Goal: Register for event/course

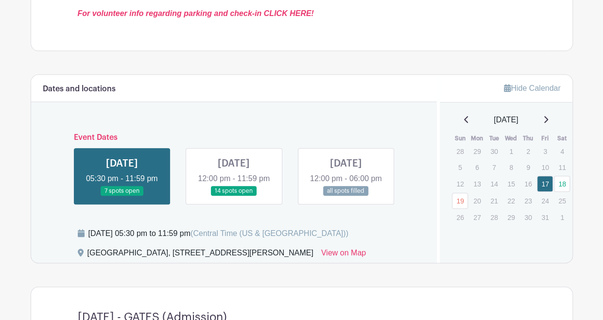
scroll to position [435, 0]
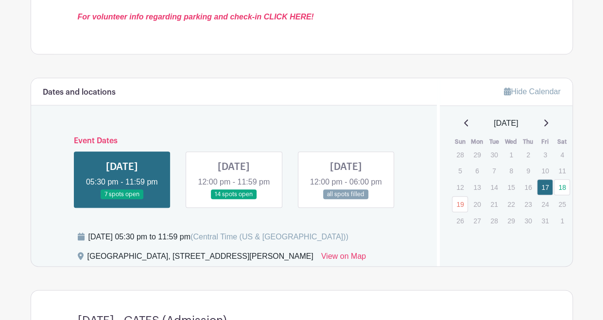
click at [122, 200] on link at bounding box center [122, 200] width 0 height 0
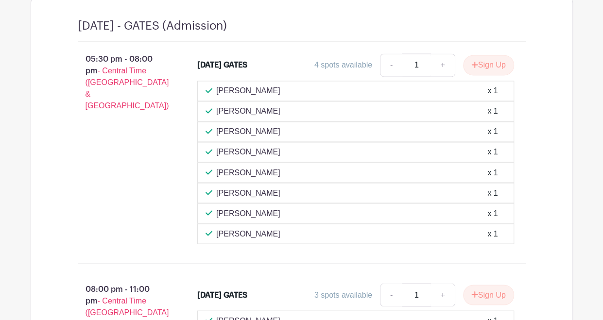
scroll to position [732, 0]
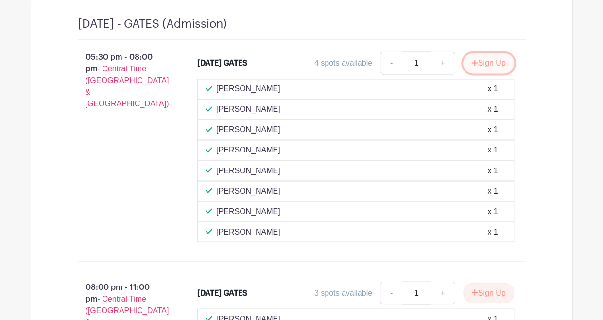
click at [490, 73] on button "Sign Up" at bounding box center [488, 63] width 51 height 20
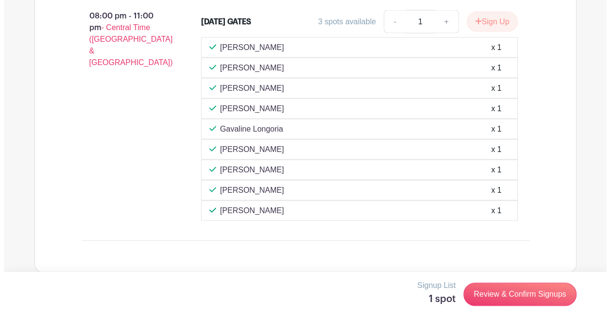
scroll to position [1008, 0]
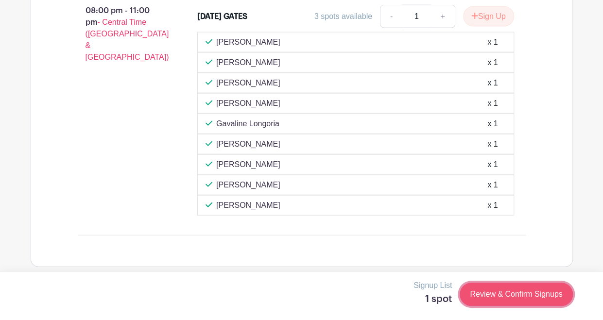
click at [513, 296] on link "Review & Confirm Signups" at bounding box center [516, 294] width 113 height 23
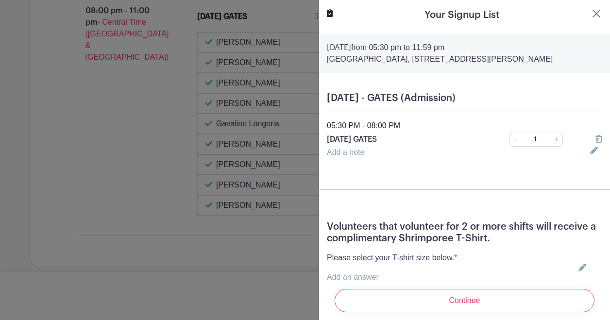
scroll to position [90, 0]
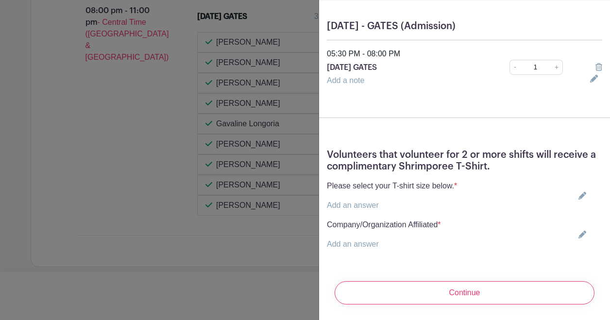
click at [378, 240] on link "Add an answer" at bounding box center [353, 244] width 52 height 8
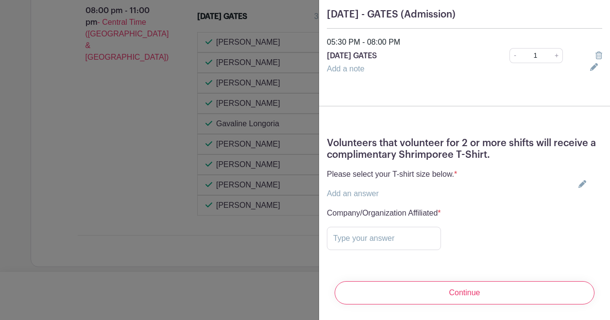
click at [372, 197] on link "Add an answer" at bounding box center [353, 193] width 52 height 8
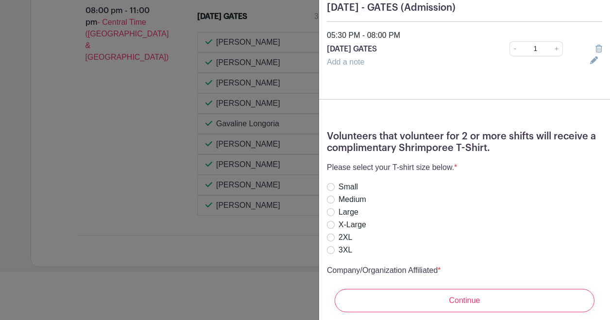
click at [354, 218] on label "Large" at bounding box center [349, 212] width 20 height 12
radio input "true"
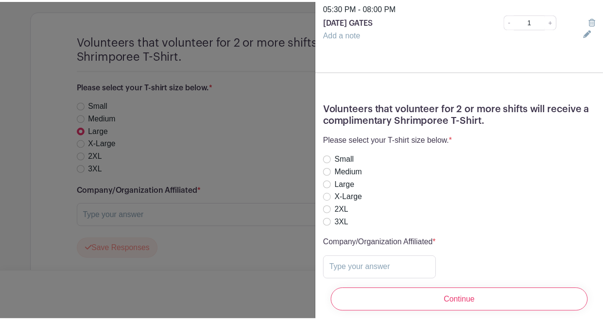
scroll to position [0, 0]
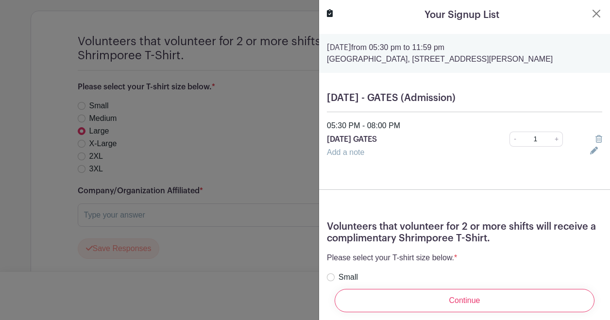
click at [290, 65] on div at bounding box center [305, 160] width 610 height 320
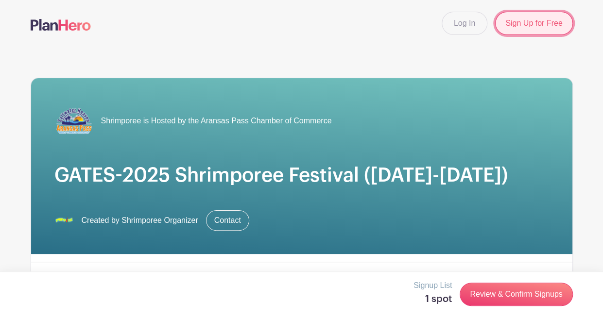
click at [512, 22] on link "Sign Up for Free" at bounding box center [533, 23] width 77 height 23
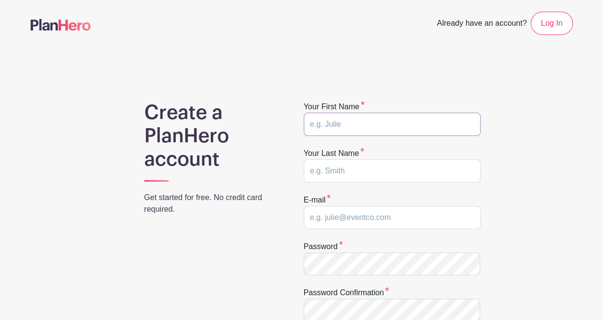
click at [405, 121] on input "text" at bounding box center [392, 124] width 177 height 23
type input "[PERSON_NAME]"
type input "[EMAIL_ADDRESS][DOMAIN_NAME]"
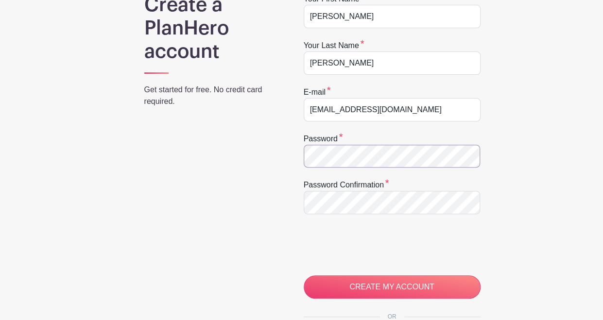
scroll to position [116, 0]
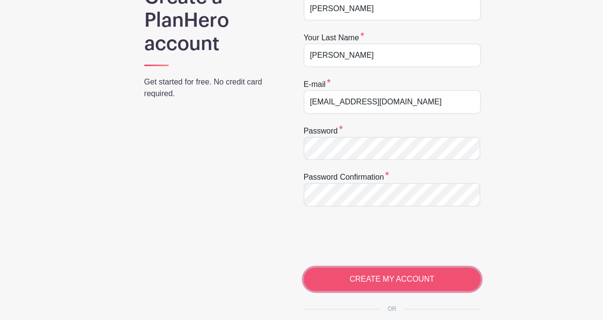
click at [366, 274] on input "CREATE MY ACCOUNT" at bounding box center [392, 279] width 177 height 23
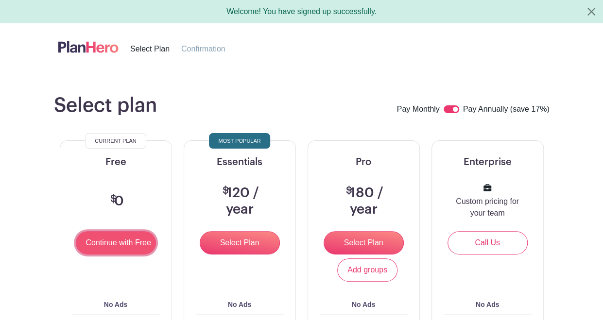
click at [92, 238] on input "Continue with Free" at bounding box center [116, 242] width 80 height 23
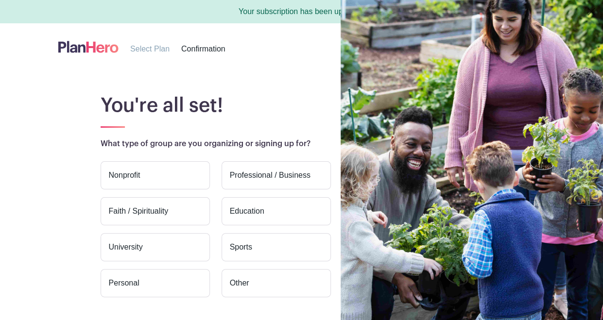
click at [263, 171] on label "Professional / Business" at bounding box center [276, 175] width 109 height 28
click at [0, 0] on input "Professional / Business" at bounding box center [0, 0] width 0 height 0
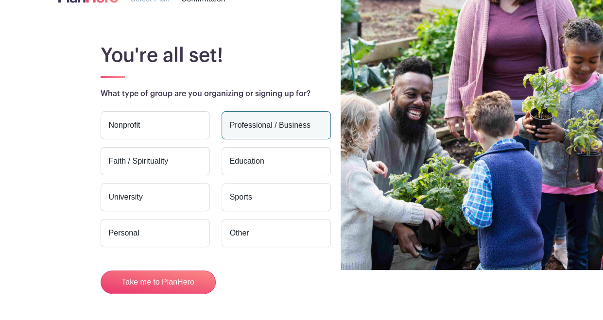
scroll to position [83, 0]
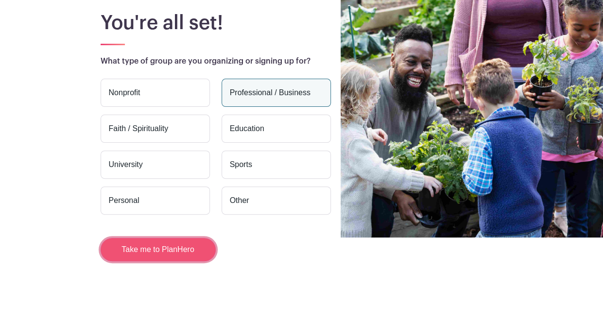
click at [190, 254] on button "Take me to PlanHero" at bounding box center [158, 249] width 115 height 23
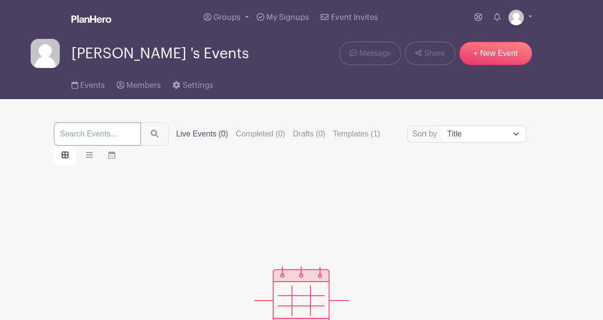
click at [111, 132] on input "search" at bounding box center [97, 133] width 87 height 23
type input "shrimpore"
click at [140, 122] on button "submit" at bounding box center [154, 133] width 28 height 23
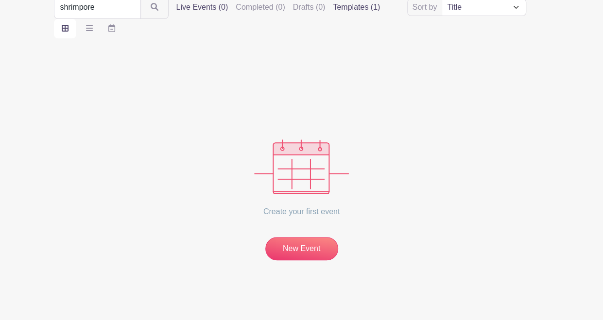
click at [369, 8] on label "Templates (1)" at bounding box center [356, 7] width 47 height 12
click at [0, 0] on input "Templates (1)" at bounding box center [0, 0] width 0 height 0
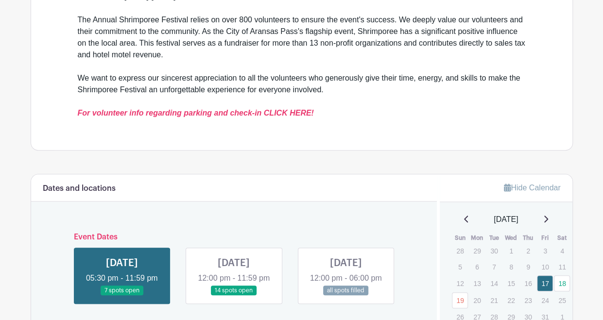
scroll to position [343, 0]
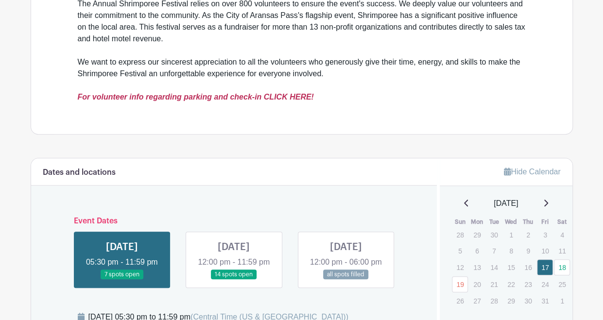
click at [290, 101] on em "For volunteer info regarding parking and check-in CLICK HERE!" at bounding box center [196, 97] width 236 height 8
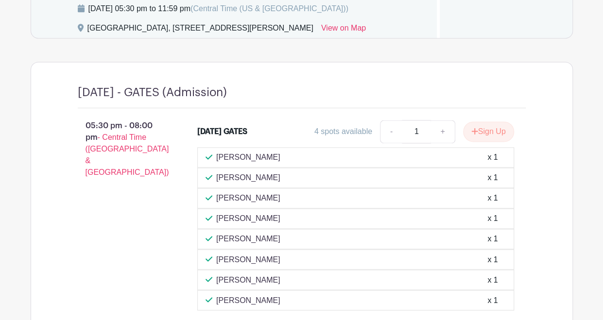
scroll to position [669, 0]
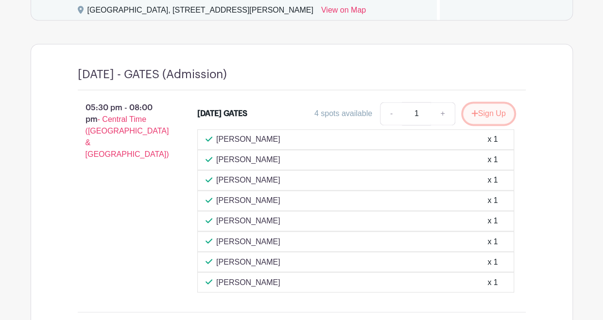
click at [493, 124] on button "Sign Up" at bounding box center [488, 113] width 51 height 20
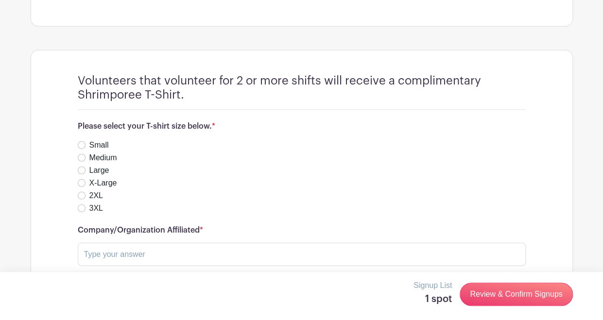
scroll to position [1276, 0]
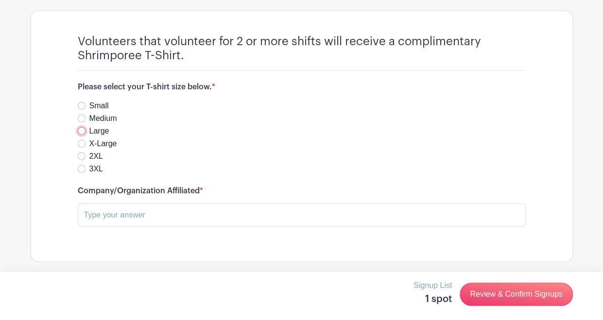
click at [81, 135] on input "Large" at bounding box center [82, 131] width 8 height 8
radio input "true"
click at [120, 227] on input "text" at bounding box center [302, 215] width 448 height 23
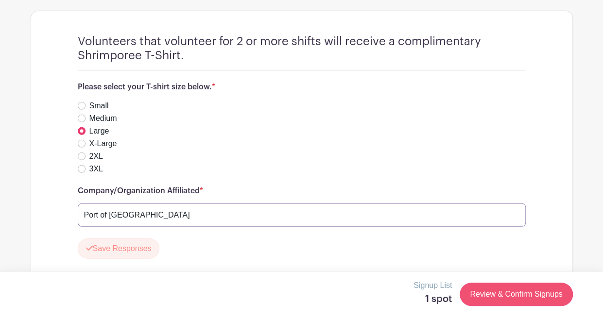
type input "Port of [GEOGRAPHIC_DATA]"
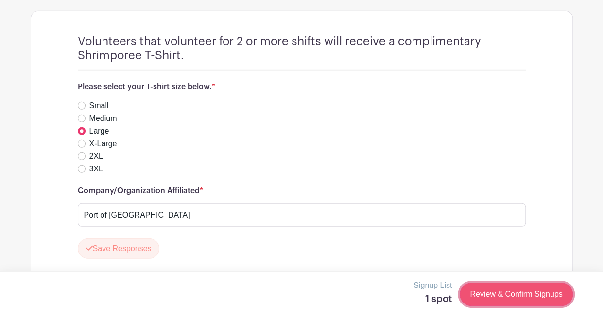
click at [527, 299] on link "Review & Confirm Signups" at bounding box center [516, 294] width 113 height 23
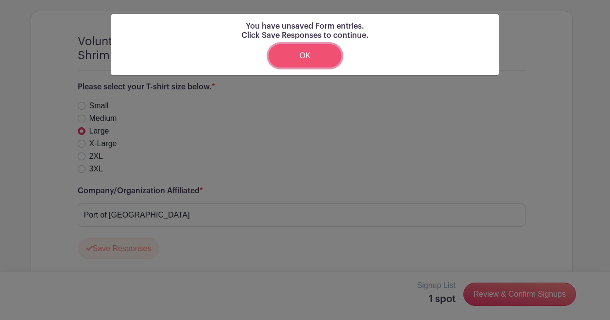
click at [315, 55] on link "OK" at bounding box center [305, 55] width 73 height 23
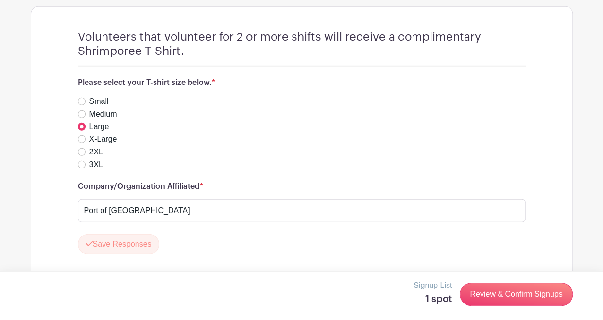
scroll to position [1336, 0]
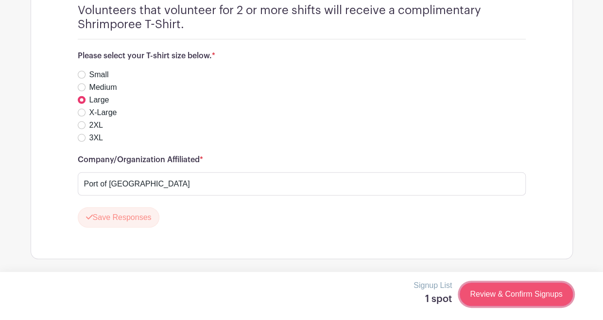
click at [525, 295] on link "Review & Confirm Signups" at bounding box center [516, 294] width 113 height 23
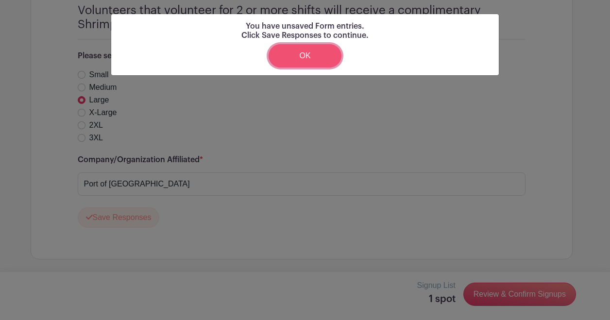
click at [315, 59] on link "OK" at bounding box center [305, 55] width 73 height 23
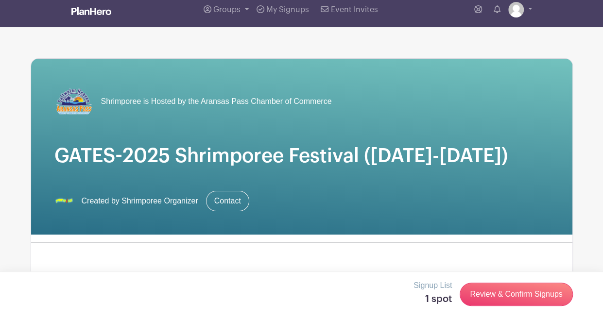
scroll to position [0, 0]
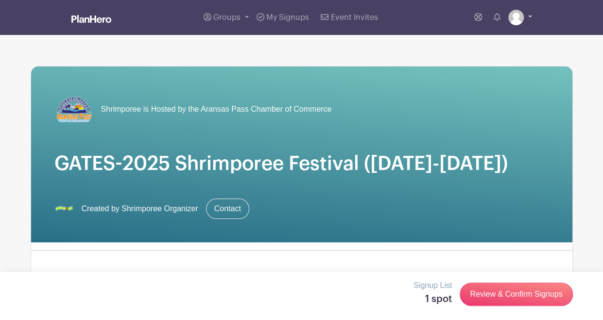
click at [523, 13] on link at bounding box center [520, 18] width 24 height 16
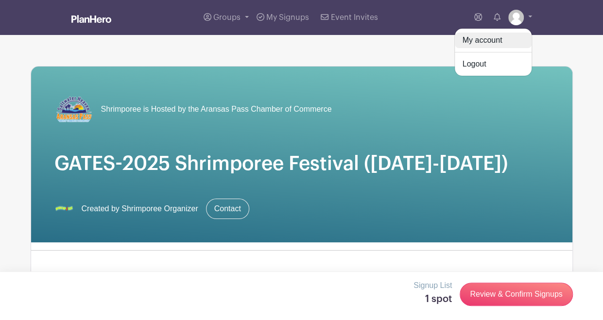
click at [472, 38] on link "My account" at bounding box center [493, 41] width 77 height 16
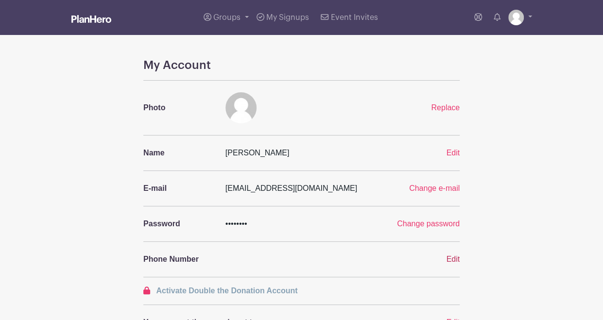
click at [456, 255] on span "Edit" at bounding box center [453, 259] width 14 height 8
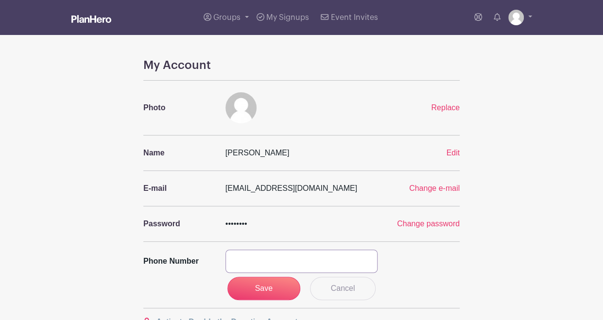
click at [321, 252] on input "text" at bounding box center [301, 261] width 153 height 23
type input "5127620423"
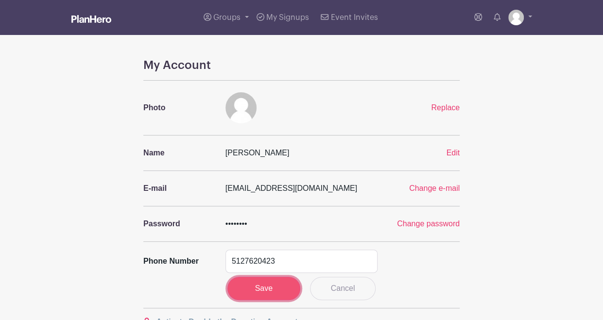
click at [262, 292] on input "Save" at bounding box center [263, 288] width 73 height 23
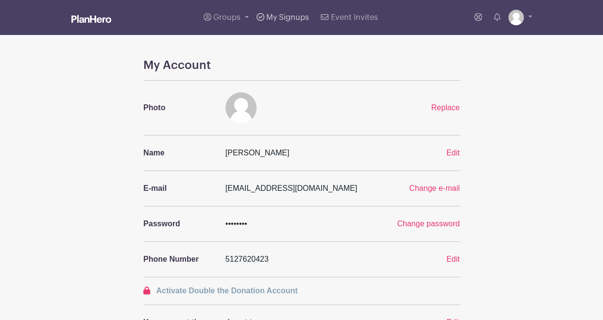
click at [292, 14] on span "My Signups" at bounding box center [287, 18] width 43 height 8
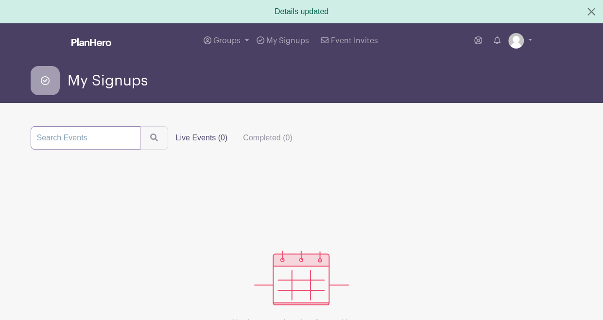
click at [59, 143] on input "search" at bounding box center [86, 137] width 110 height 23
type input "Shrimporee Festival"
click at [140, 126] on button "submit" at bounding box center [154, 137] width 28 height 23
click at [529, 38] on link at bounding box center [520, 41] width 24 height 16
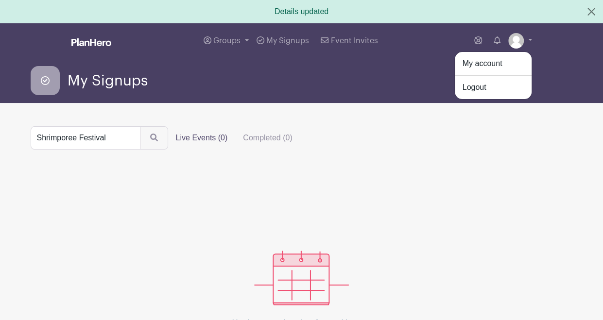
click at [456, 245] on div "You have not signed up for anything yet." at bounding box center [302, 260] width 542 height 175
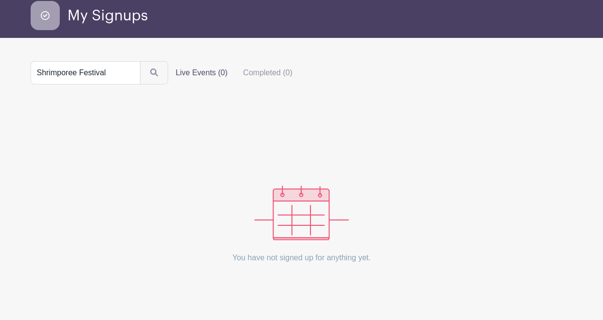
scroll to position [88, 0]
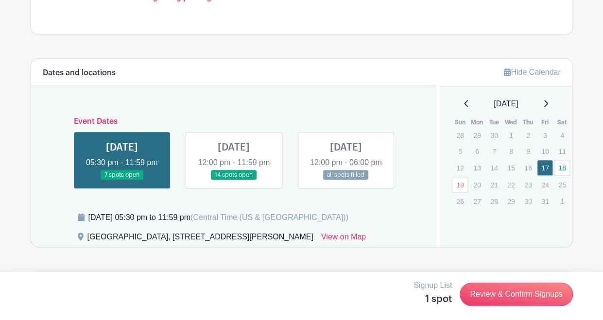
scroll to position [505, 0]
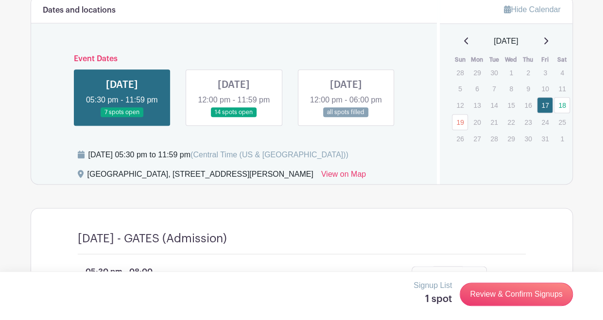
click at [122, 118] on link at bounding box center [122, 118] width 0 height 0
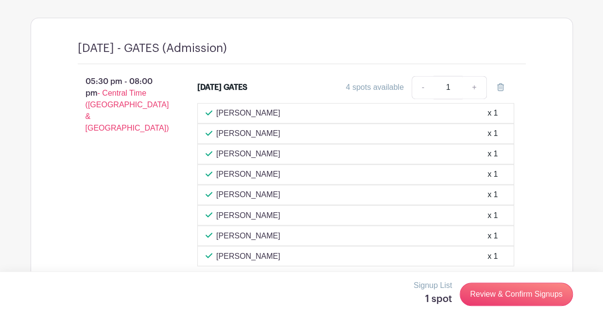
scroll to position [692, 0]
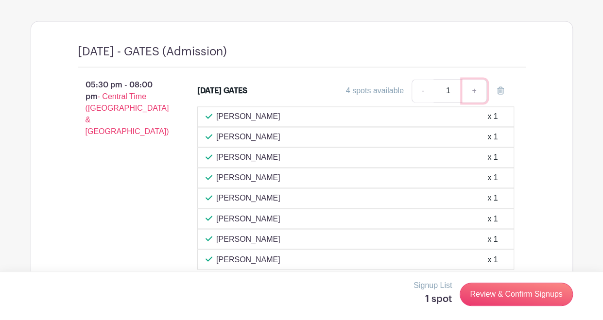
click at [475, 102] on link "+" at bounding box center [474, 90] width 24 height 23
type input "2"
click at [424, 102] on link "-" at bounding box center [422, 90] width 22 height 23
type input "1"
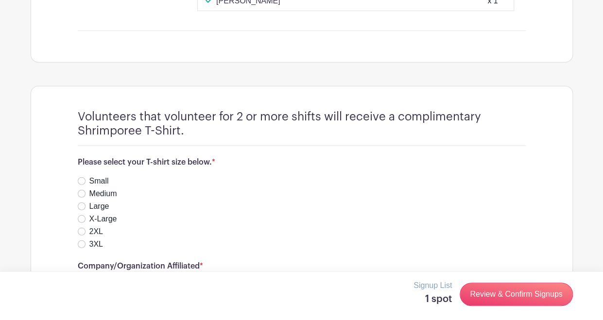
scroll to position [1308, 0]
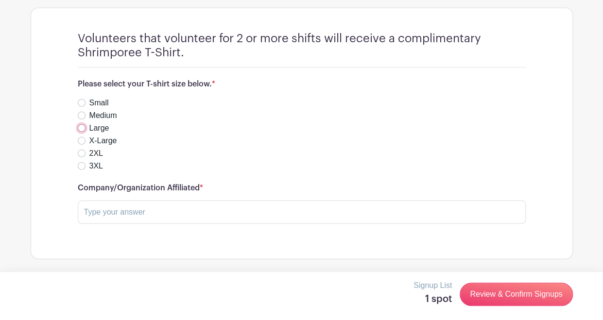
click at [82, 125] on input "Large" at bounding box center [82, 128] width 8 height 8
radio input "true"
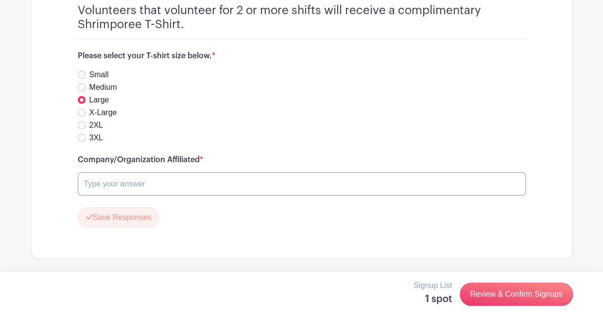
click at [145, 196] on input "text" at bounding box center [302, 183] width 448 height 23
type input "Port of [GEOGRAPHIC_DATA]"
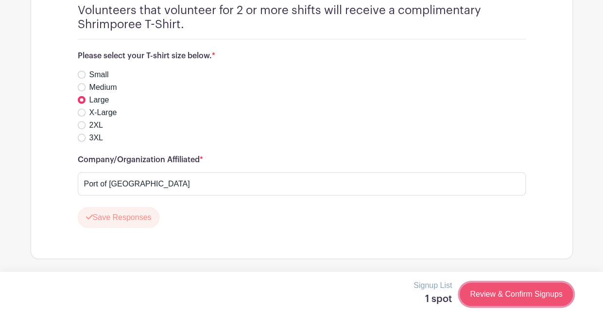
click at [521, 294] on link "Review & Confirm Signups" at bounding box center [516, 294] width 113 height 23
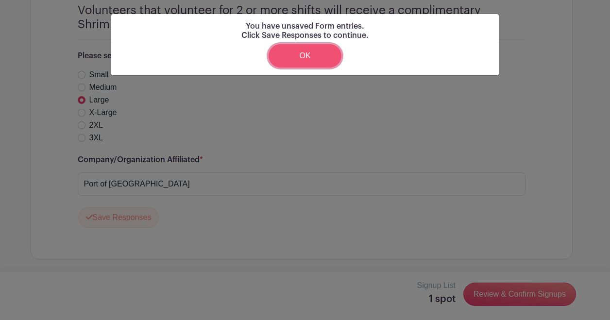
click at [308, 49] on link "OK" at bounding box center [305, 55] width 73 height 23
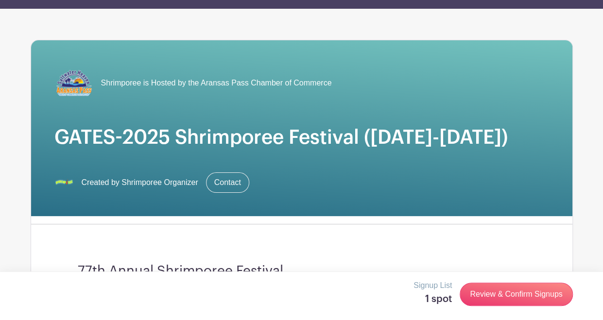
scroll to position [0, 0]
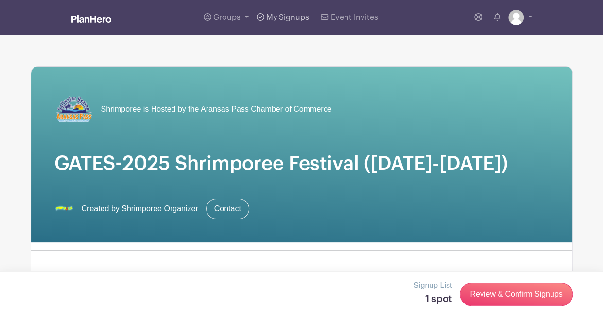
click at [287, 16] on span "My Signups" at bounding box center [287, 18] width 43 height 8
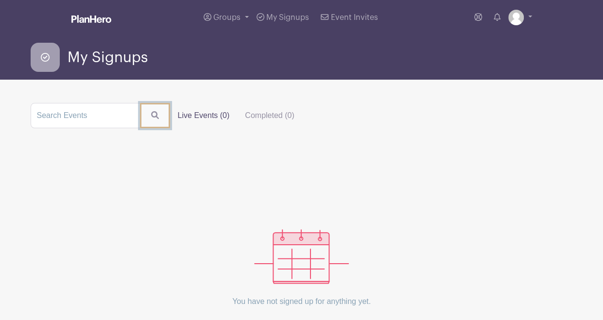
click at [151, 113] on icon "submit" at bounding box center [155, 115] width 8 height 8
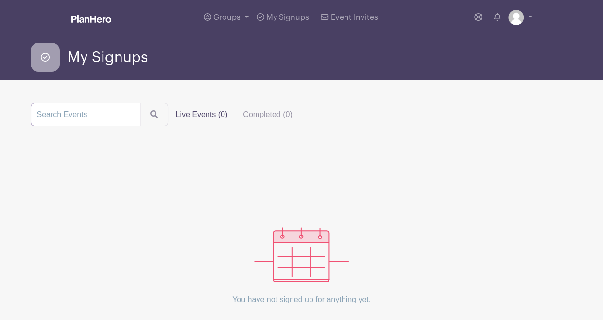
click at [114, 121] on input "search" at bounding box center [86, 114] width 110 height 23
type input "Shrimporee Festival"
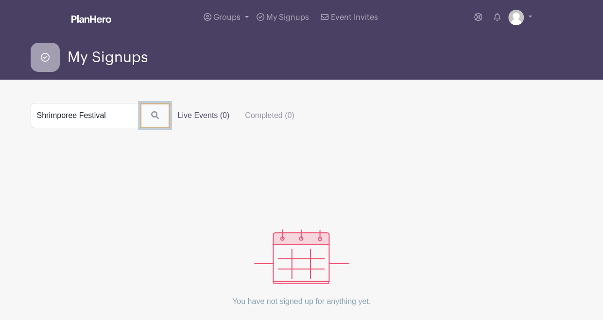
click at [152, 115] on icon "submit" at bounding box center [155, 115] width 8 height 8
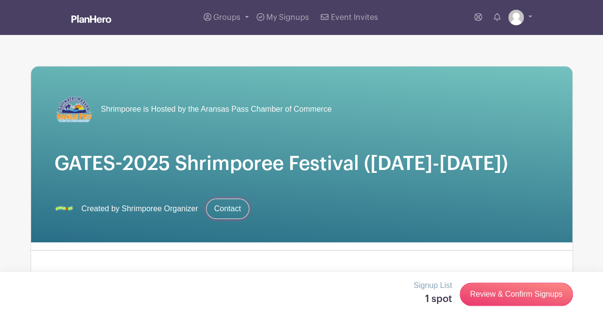
click at [234, 219] on link "Contact" at bounding box center [227, 209] width 43 height 20
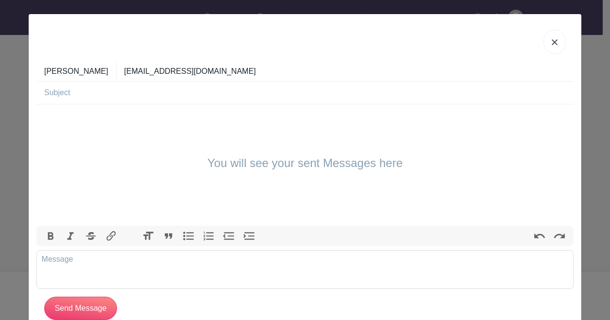
click at [148, 87] on input "text" at bounding box center [308, 93] width 529 height 22
click at [148, 87] on input "V" at bounding box center [308, 93] width 529 height 22
type input "Volunteering [DATE] 5:30 -8pm"
click at [123, 133] on div "You will see your sent Messages here" at bounding box center [304, 164] width 537 height 121
click at [102, 256] on trix-editor at bounding box center [304, 269] width 537 height 39
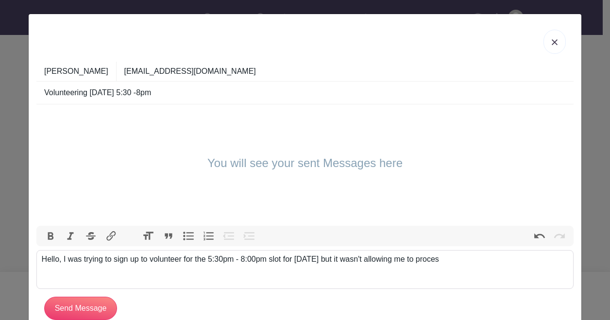
type trix-editor "<div>Hello, I was trying to sign up to volunteer for the 5:30pm - 8:00pm slot f…"
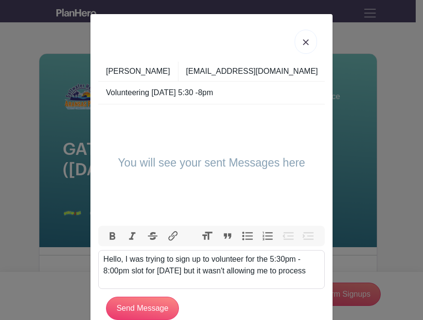
click at [305, 37] on link at bounding box center [305, 42] width 22 height 24
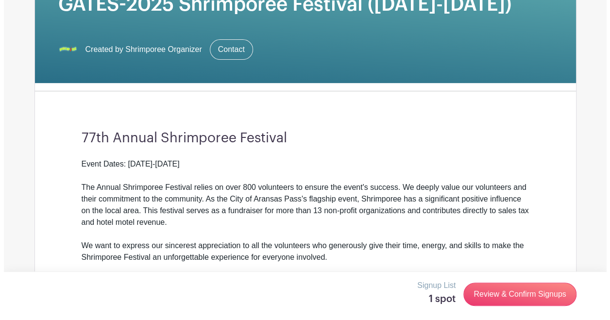
scroll to position [157, 0]
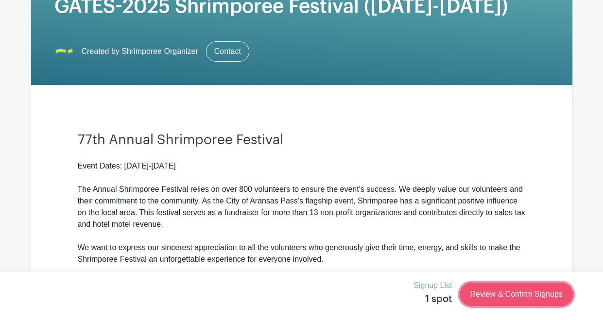
click at [519, 295] on link "Review & Confirm Signups" at bounding box center [516, 294] width 113 height 23
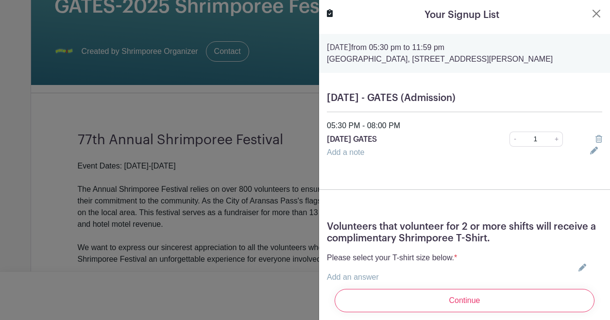
scroll to position [90, 0]
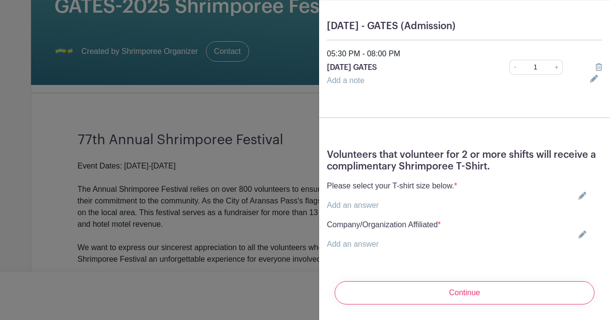
click at [490, 181] on div "Please select your T-shirt size below. * Add an answer Small Medium Large X-Lar…" at bounding box center [464, 195] width 275 height 31
click at [485, 197] on div "Please select your T-shirt size below. * Add an answer Small Medium Large X-Lar…" at bounding box center [464, 195] width 275 height 31
click at [378, 201] on link "Add an answer" at bounding box center [353, 205] width 52 height 8
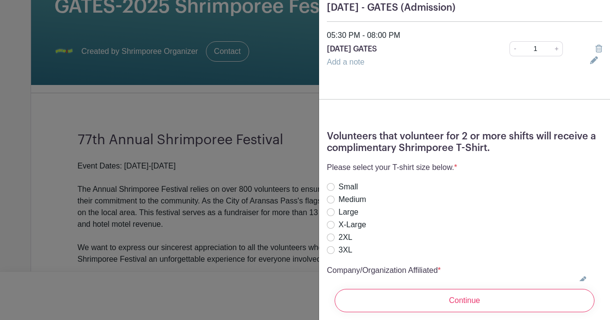
click at [378, 193] on div "Small" at bounding box center [392, 187] width 130 height 12
click at [356, 218] on label "Large" at bounding box center [349, 212] width 20 height 12
radio input "true"
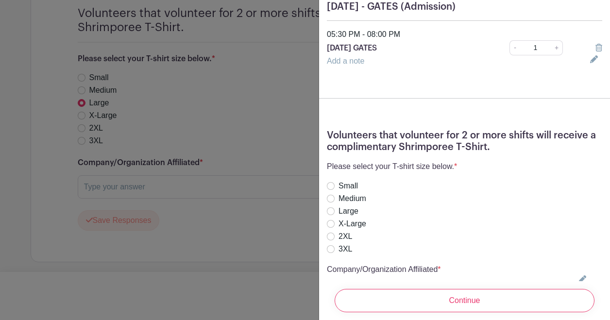
scroll to position [109, 0]
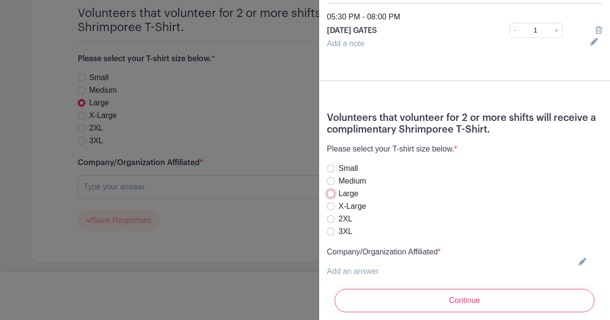
click at [331, 198] on input "Large" at bounding box center [331, 194] width 8 height 8
radio input "true"
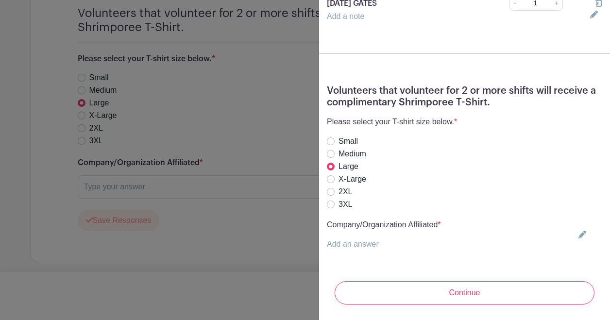
scroll to position [154, 0]
click at [393, 239] on p "Add an answer" at bounding box center [384, 245] width 114 height 12
click at [361, 246] on div "Volunteers that volunteer for 2 or more shifts will receive a complimentary Shr…" at bounding box center [464, 171] width 291 height 188
click at [579, 231] on icon at bounding box center [583, 235] width 8 height 8
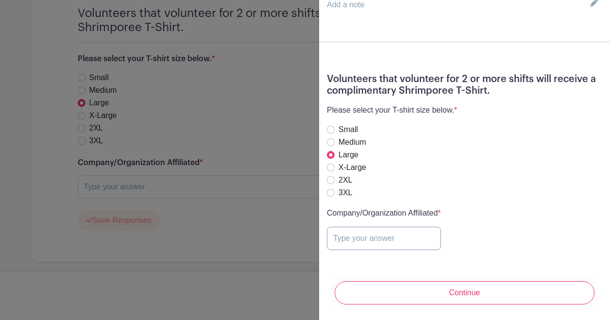
click at [396, 239] on input "text" at bounding box center [384, 238] width 114 height 23
type input "Port of [GEOGRAPHIC_DATA]"
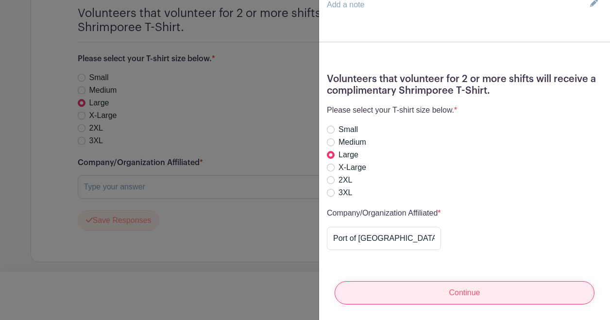
click at [436, 296] on input "Continue" at bounding box center [465, 292] width 260 height 23
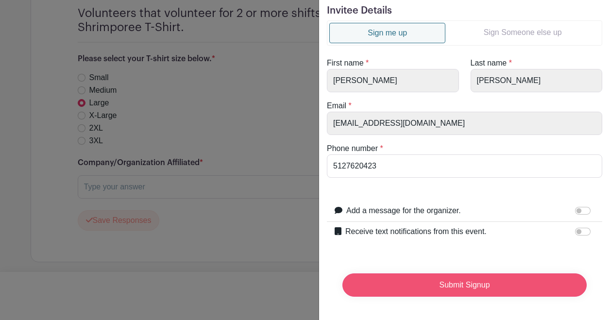
click at [495, 278] on input "Submit Signup" at bounding box center [464, 284] width 244 height 23
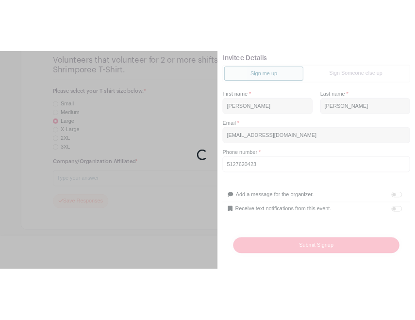
scroll to position [1324, 0]
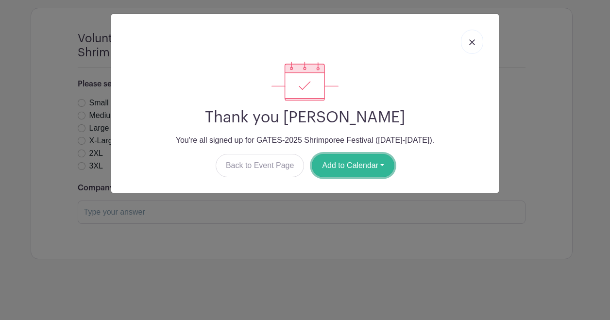
click at [360, 163] on button "Add to Calendar" at bounding box center [353, 165] width 83 height 23
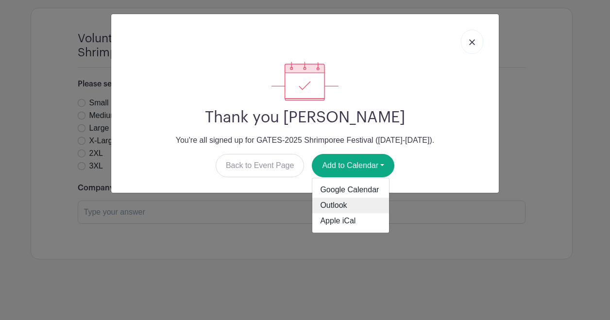
click at [335, 205] on link "Outlook" at bounding box center [350, 206] width 77 height 16
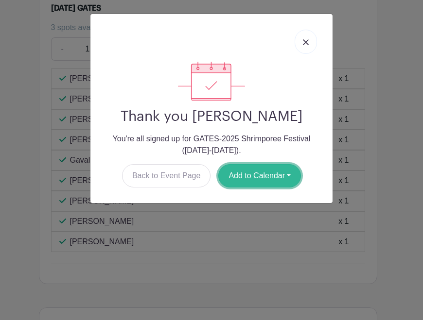
click at [282, 174] on button "Add to Calendar" at bounding box center [259, 175] width 83 height 23
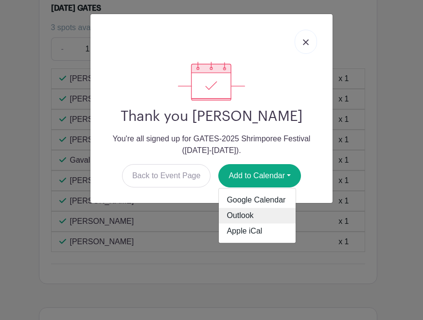
click at [246, 215] on link "Outlook" at bounding box center [257, 216] width 77 height 16
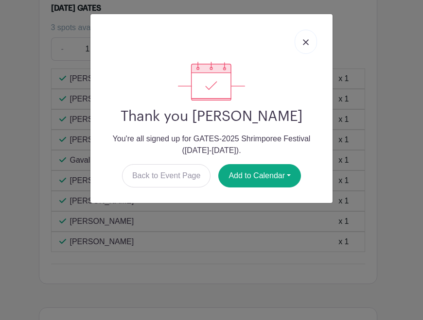
click at [313, 39] on link at bounding box center [305, 42] width 22 height 24
